Goal: Entertainment & Leisure: Consume media (video, audio)

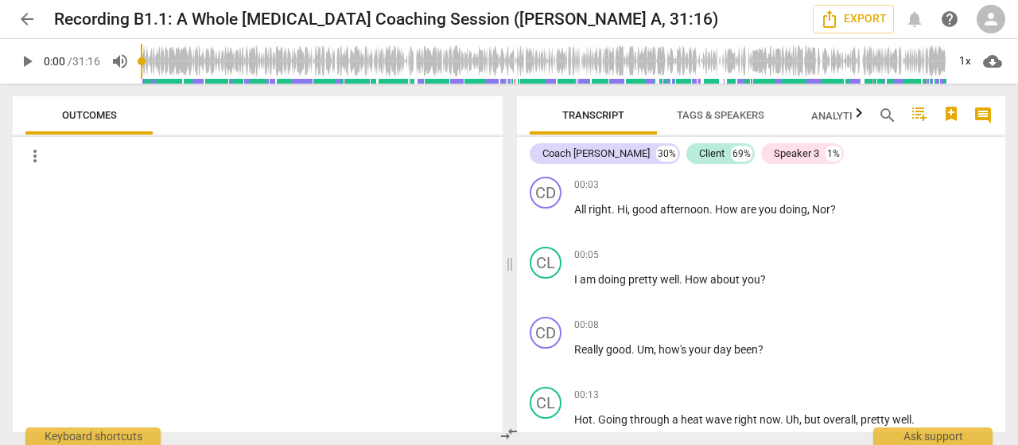
click at [29, 60] on span "play_arrow" at bounding box center [26, 61] width 19 height 19
click at [36, 154] on span "more_vert" at bounding box center [34, 155] width 19 height 19
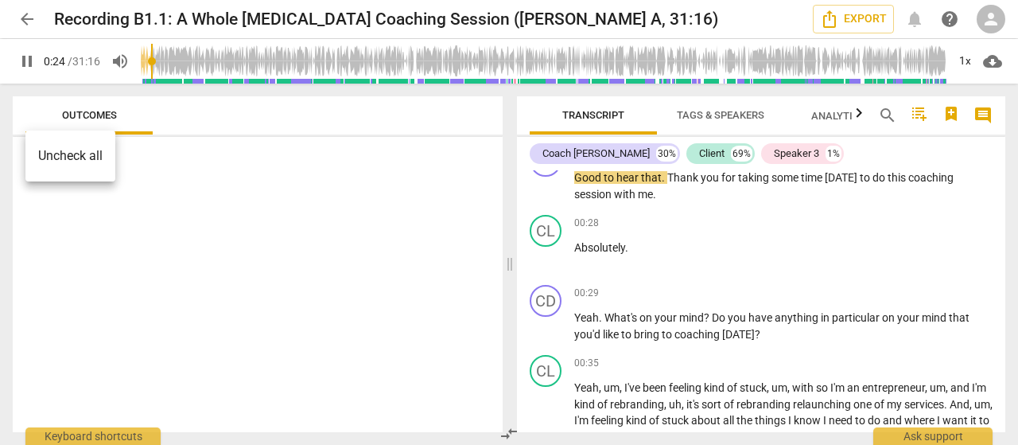
click at [277, 256] on div at bounding box center [509, 222] width 1018 height 445
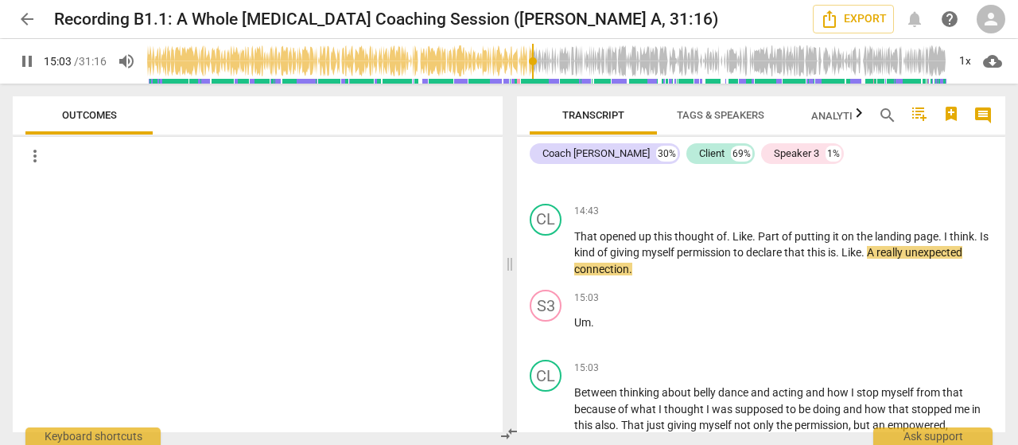
scroll to position [4980, 0]
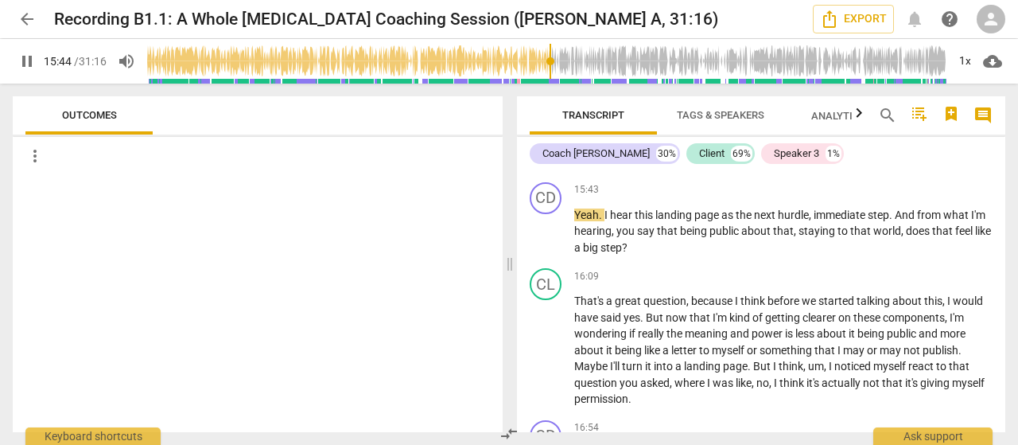
click at [19, 65] on span "pause" at bounding box center [26, 61] width 19 height 19
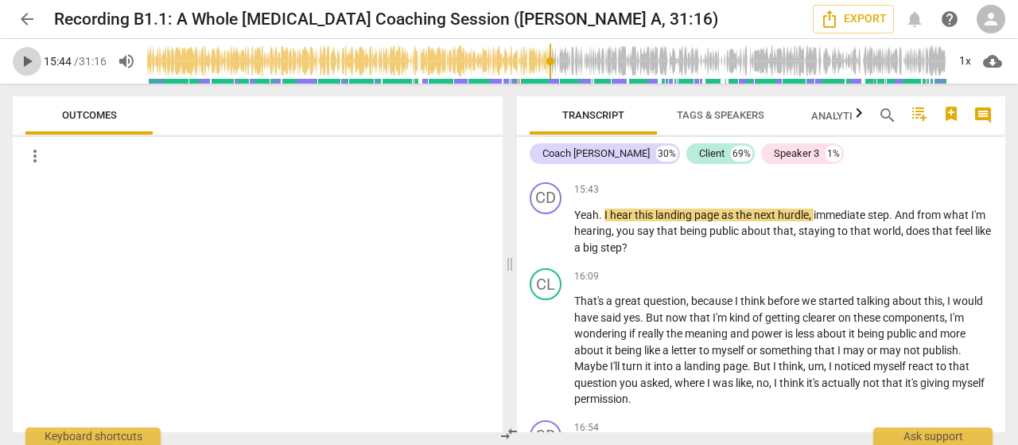
click at [29, 60] on span "play_arrow" at bounding box center [26, 61] width 19 height 19
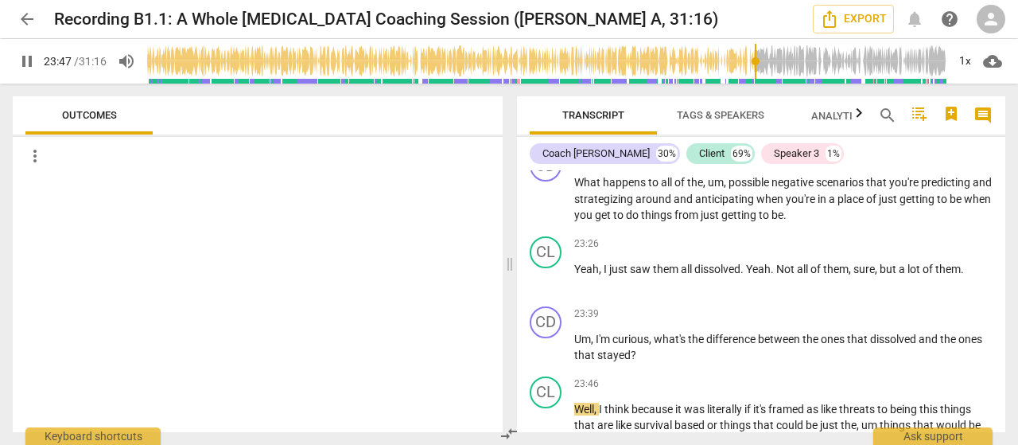
scroll to position [8047, 0]
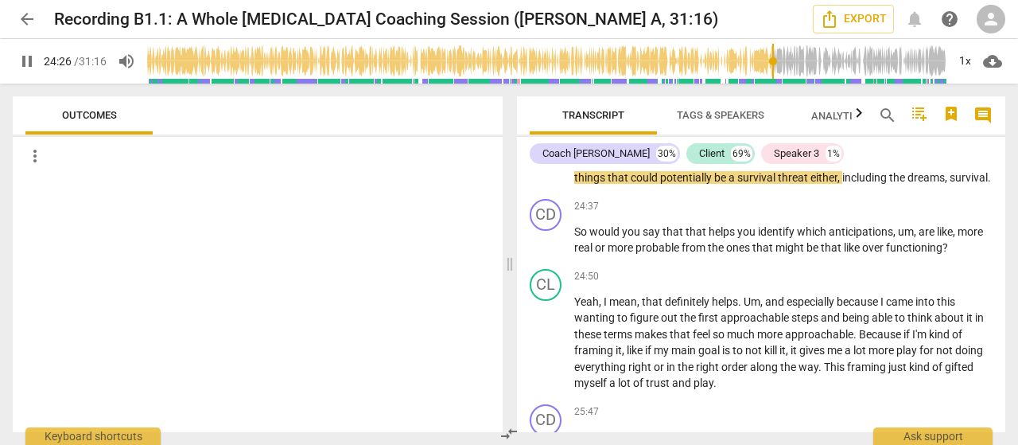
click at [33, 56] on span "pause" at bounding box center [26, 61] width 19 height 19
click at [33, 56] on span "play_arrow" at bounding box center [26, 61] width 19 height 19
click at [33, 56] on span "pause" at bounding box center [26, 61] width 19 height 19
click at [33, 56] on span "play_arrow" at bounding box center [26, 61] width 19 height 19
click at [33, 56] on span "pause" at bounding box center [26, 61] width 19 height 19
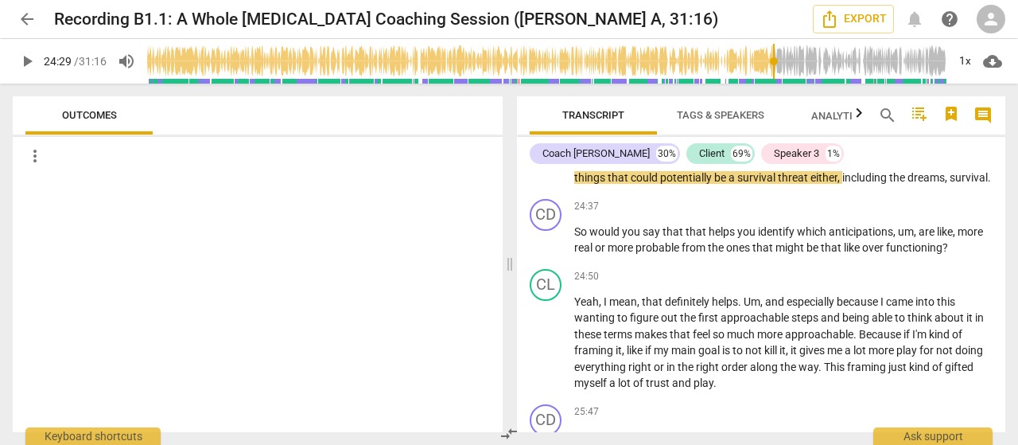
click at [33, 56] on span "play_arrow" at bounding box center [26, 61] width 19 height 19
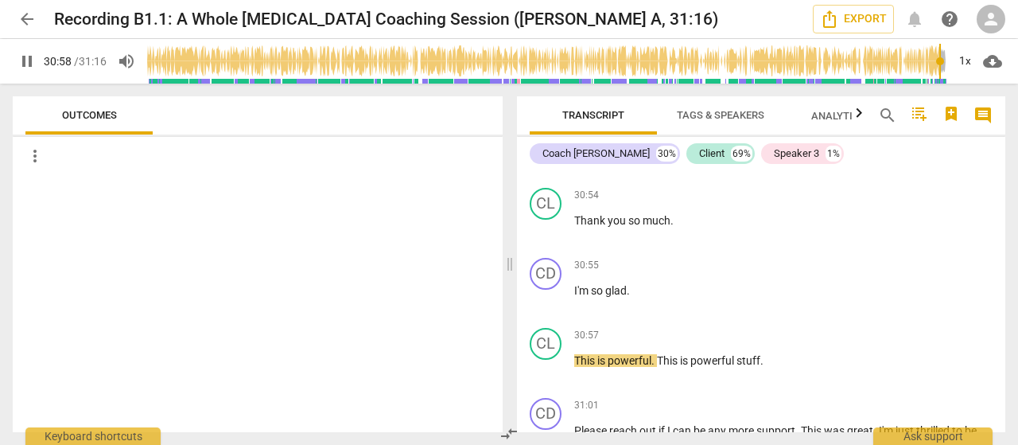
scroll to position [11189, 0]
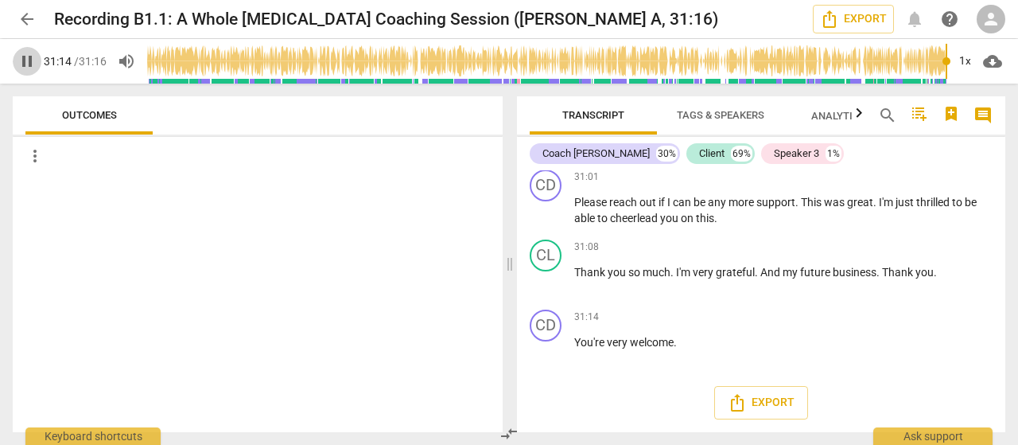
click at [28, 58] on span "pause" at bounding box center [26, 61] width 19 height 19
click at [28, 58] on span "play_arrow" at bounding box center [26, 61] width 19 height 19
type input "1876"
